Goal: Communication & Community: Answer question/provide support

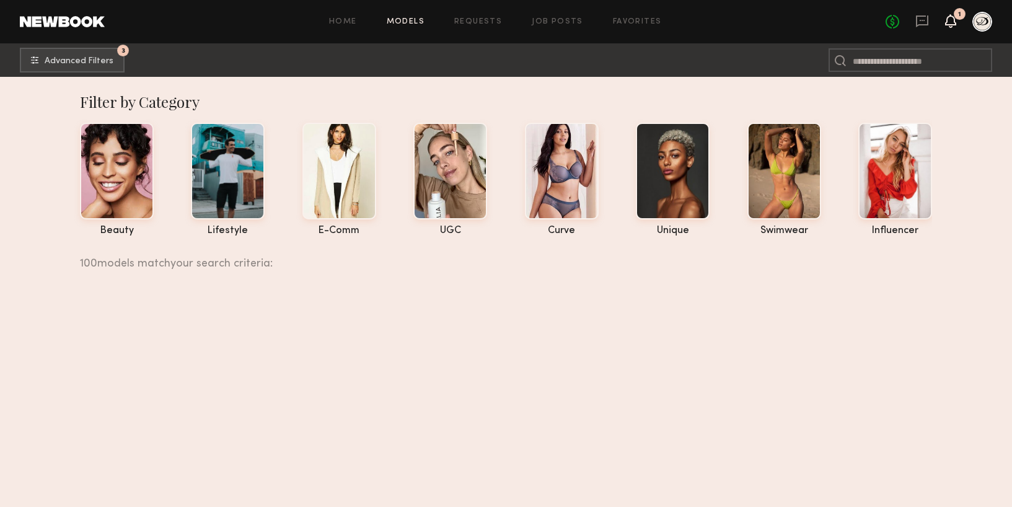
scroll to position [18640, 0]
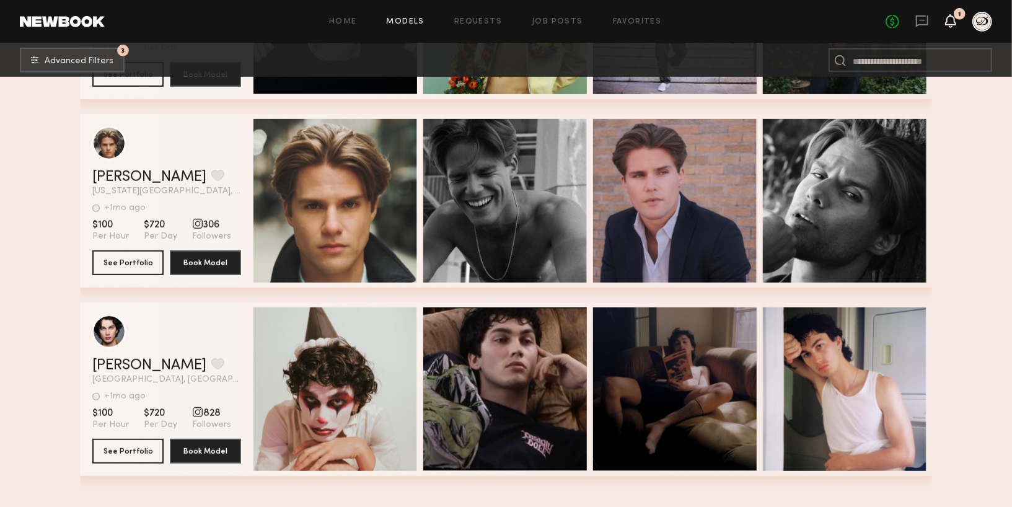
click at [948, 17] on icon at bounding box center [951, 20] width 10 height 9
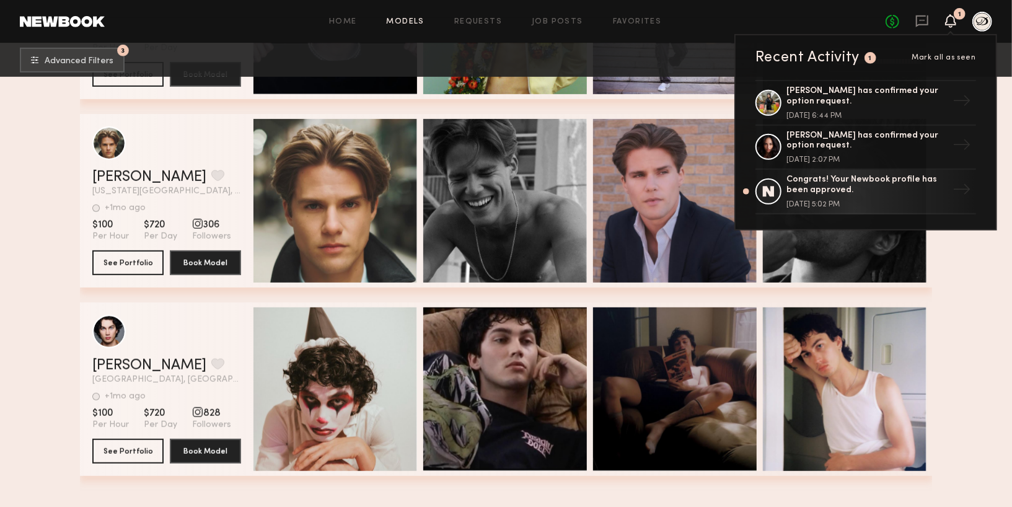
click at [906, 21] on div "No fees up to $5,000 1 Recent Activity 1 Mark all as seen [PERSON_NAME] has con…" at bounding box center [939, 22] width 107 height 20
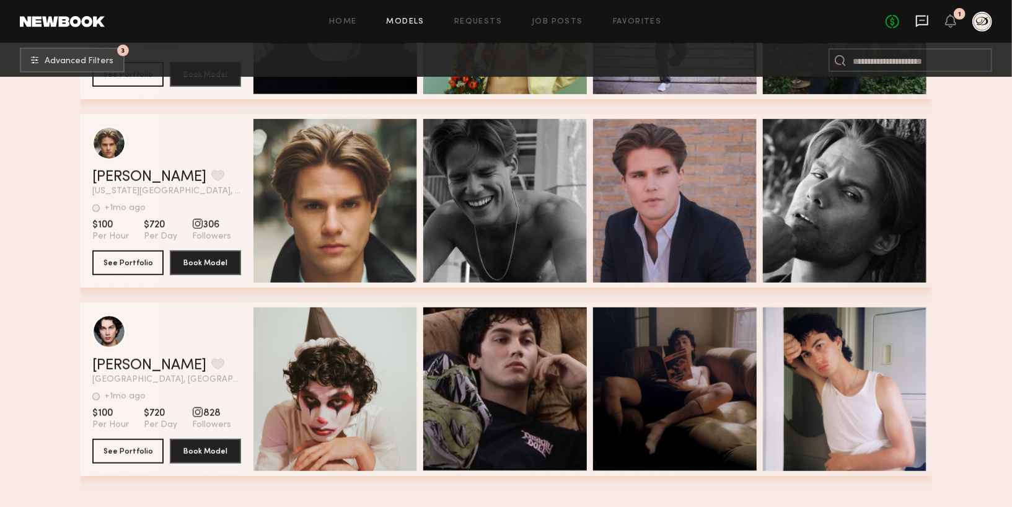
click at [920, 21] on icon at bounding box center [922, 21] width 14 height 14
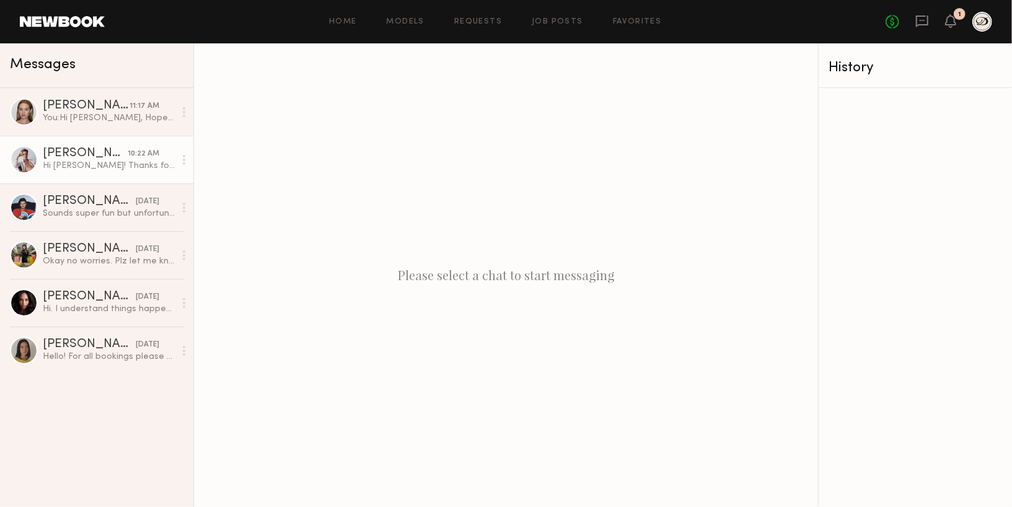
click at [84, 145] on link "[PERSON_NAME] 10:22 AM Hi [PERSON_NAME]! Thanks for reaching out! 😊 If you’d be…" at bounding box center [96, 160] width 193 height 48
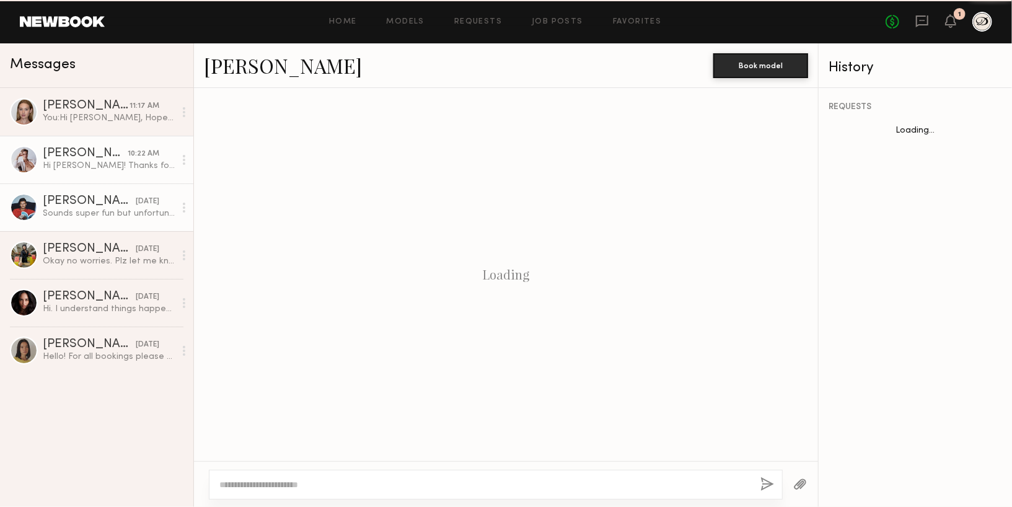
scroll to position [446, 0]
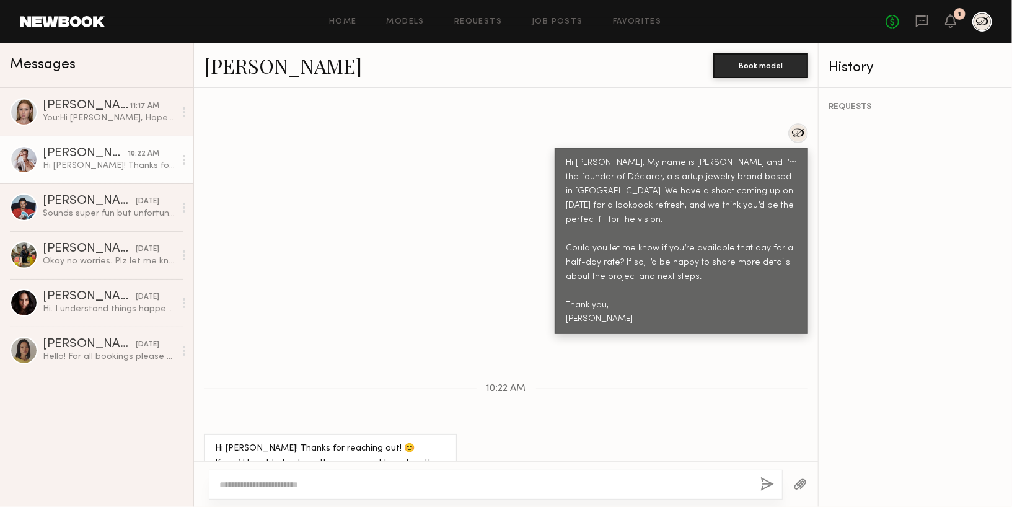
click at [293, 442] on div "Hi [PERSON_NAME]! Thanks for reaching out! 😊 If you’d be able to share the usag…" at bounding box center [330, 463] width 231 height 43
